Goal: Information Seeking & Learning: Compare options

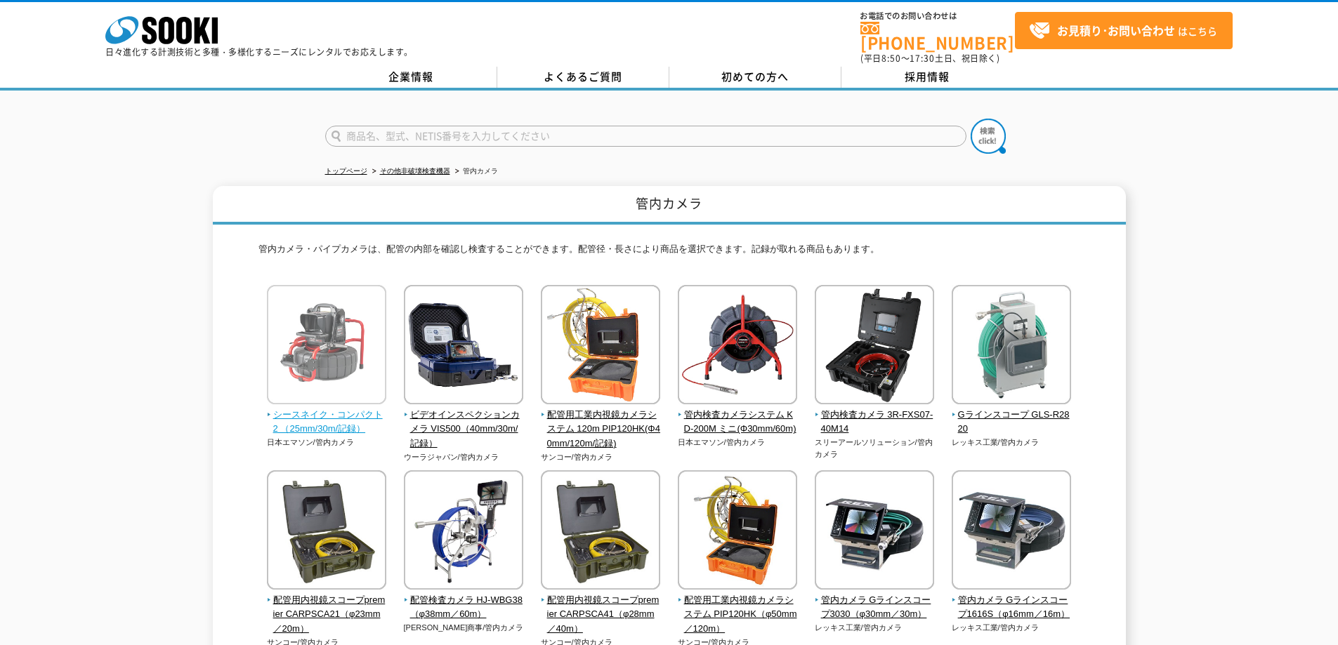
click at [357, 419] on span "シースネイク・コンパクト2 （25mm/30m/記録）" at bounding box center [327, 422] width 120 height 29
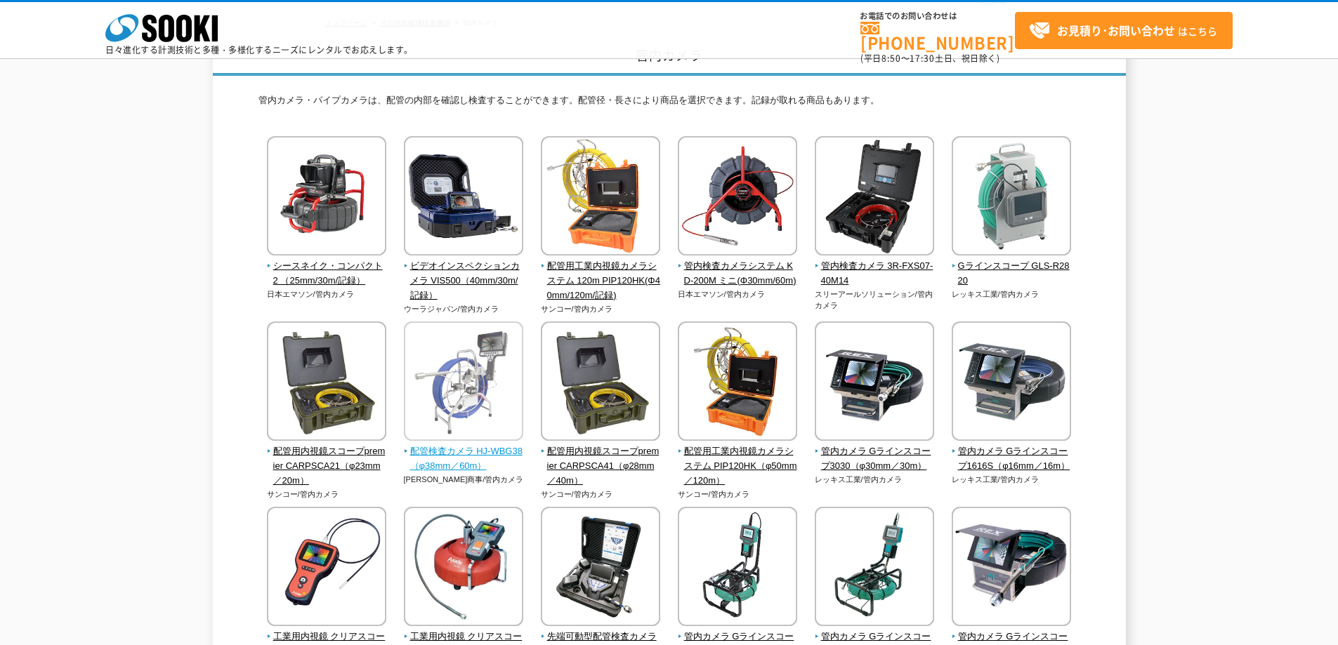
scroll to position [117, 0]
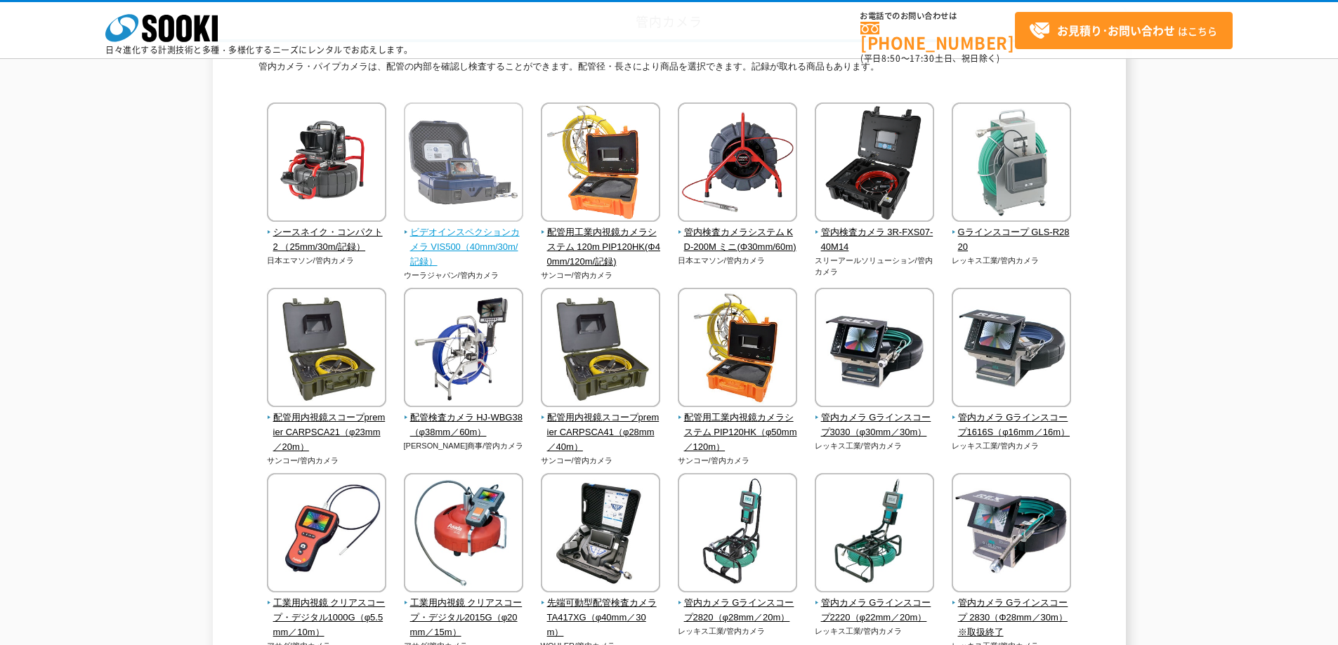
click at [475, 249] on span "ビデオインスペクションカメラ VIS500（40mm/30m/記録）" at bounding box center [464, 247] width 120 height 44
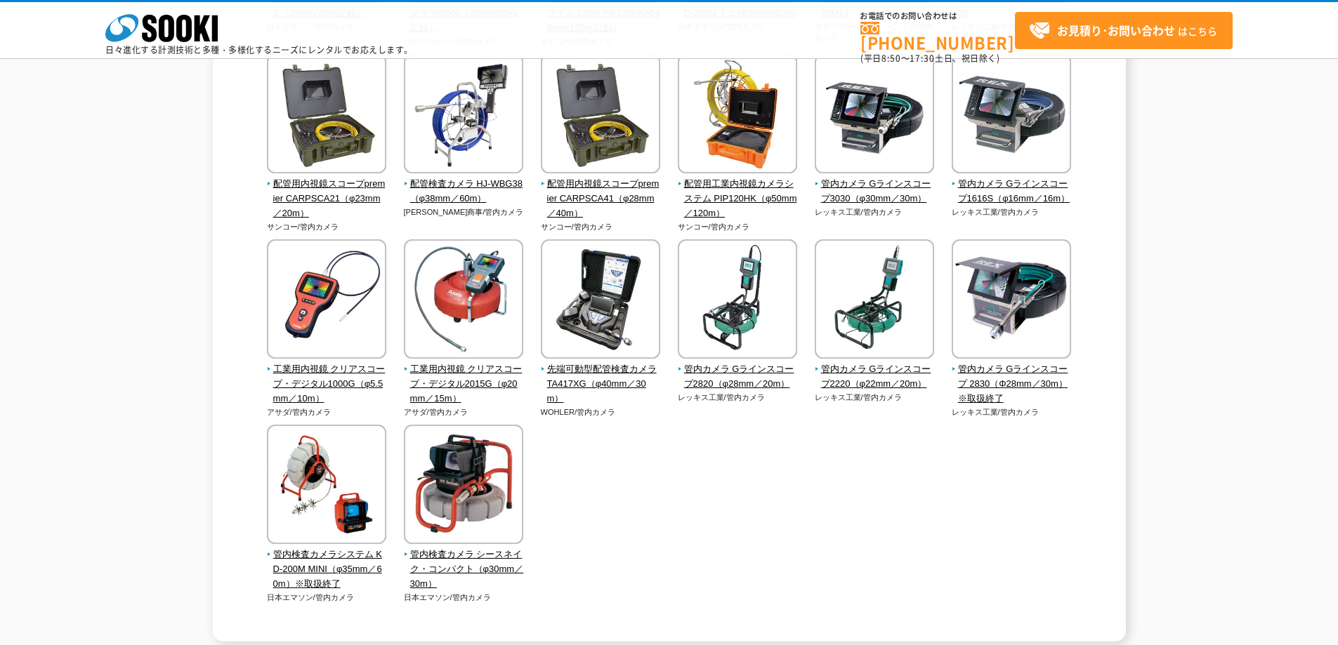
scroll to position [234, 0]
